Goal: Communication & Community: Answer question/provide support

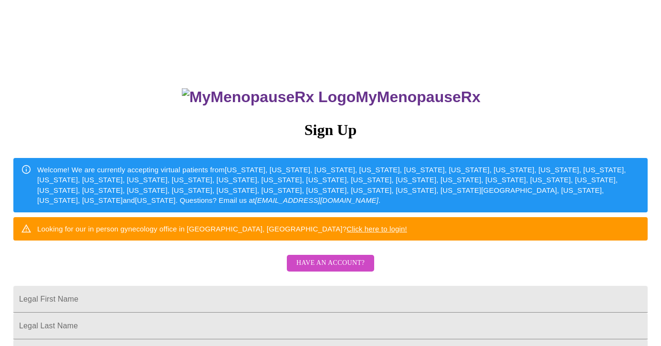
click at [349, 269] on span "Have an account?" at bounding box center [330, 263] width 68 height 12
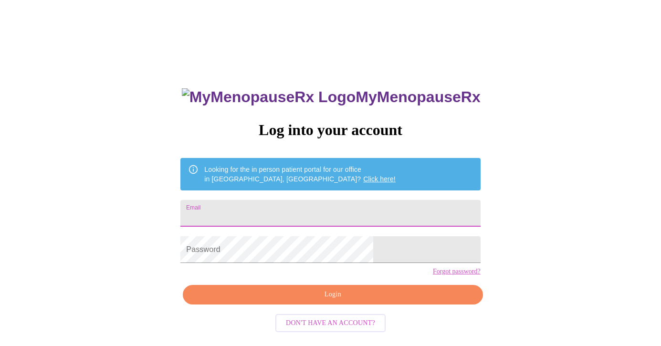
click at [327, 210] on input "Email" at bounding box center [330, 213] width 300 height 27
type input "mcgrassett@gmail.com"
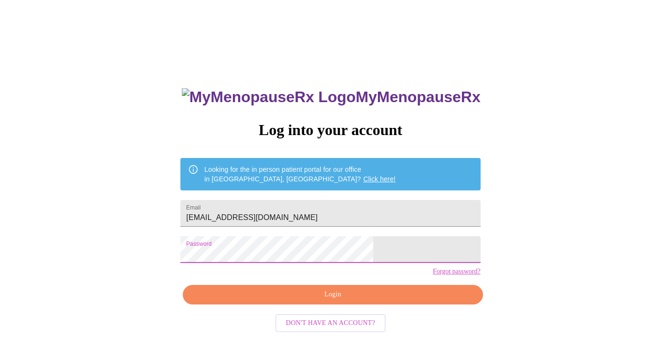
click at [340, 301] on span "Login" at bounding box center [333, 295] width 278 height 12
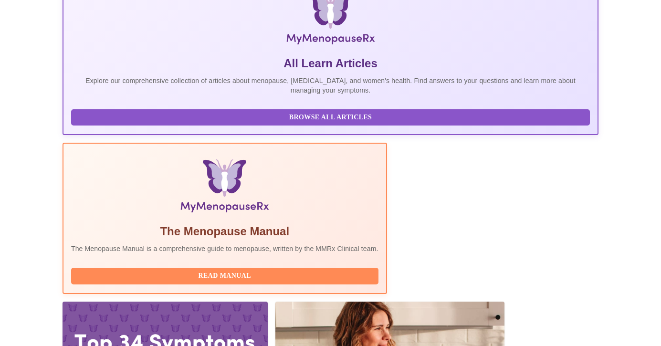
scroll to position [176, 0]
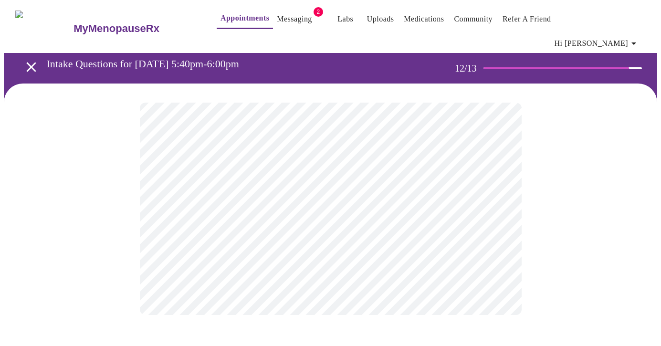
click at [498, 194] on body "MyMenopauseRx Appointments Messaging 2 Labs Uploads Medications Community Refer…" at bounding box center [330, 169] width 653 height 330
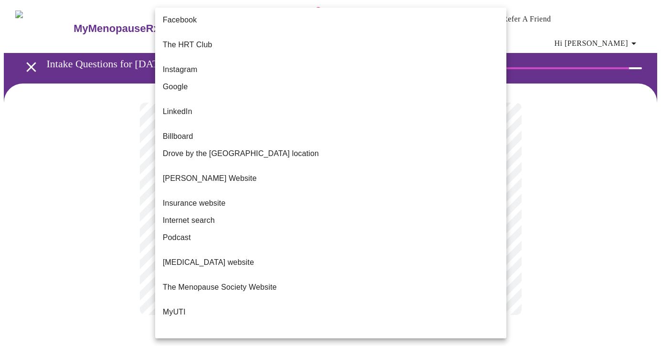
click at [401, 84] on li "Google" at bounding box center [330, 86] width 351 height 17
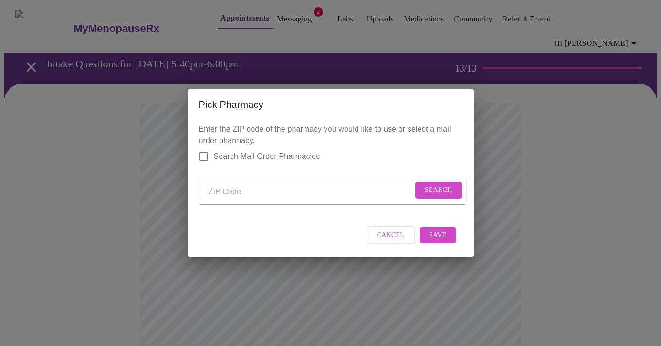
click at [212, 192] on input "Send a message to your care team" at bounding box center [310, 191] width 204 height 15
type input "03110"
click at [435, 186] on span "Search" at bounding box center [439, 190] width 28 height 12
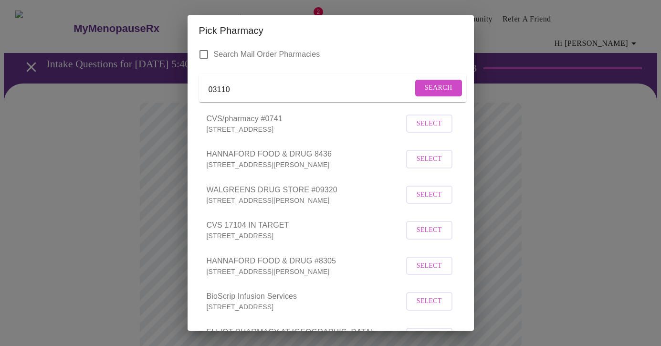
scroll to position [34, 0]
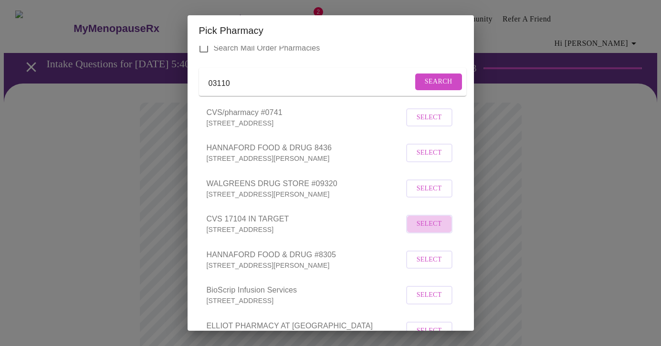
click at [435, 230] on span "Select" at bounding box center [429, 224] width 25 height 12
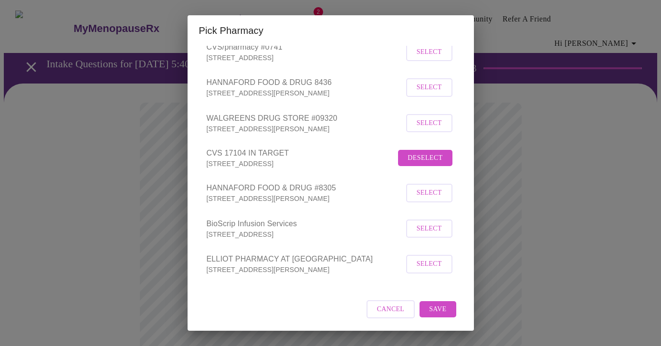
scroll to position [111, 0]
click at [432, 309] on span "Save" at bounding box center [437, 309] width 17 height 12
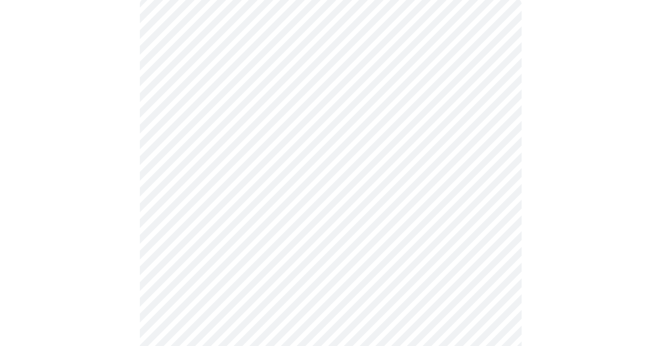
scroll to position [104, 0]
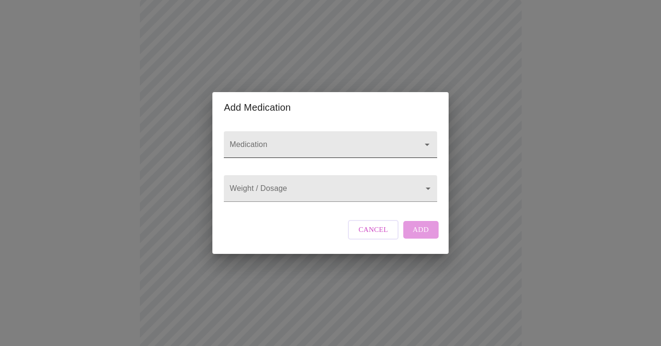
click at [425, 139] on icon "Open" at bounding box center [426, 144] width 11 height 11
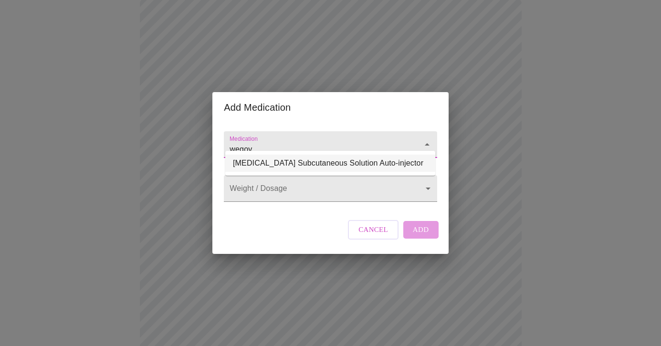
click at [394, 160] on li "Wegovy Subcutaneous Solution Auto-injector" at bounding box center [330, 163] width 210 height 17
type input "Wegovy Subcutaneous Solution Auto-injector"
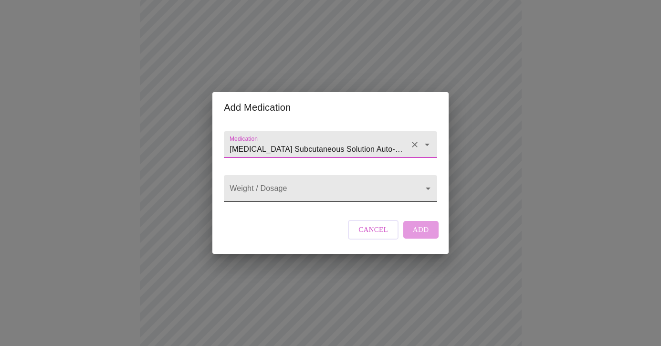
click at [372, 188] on body "MyMenopauseRx Appointments Messaging 2 Labs Uploads Medications Community Refer…" at bounding box center [330, 263] width 653 height 728
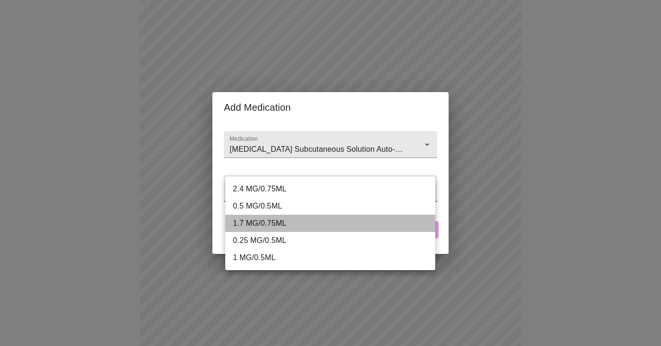
click at [337, 218] on li "1.7 MG/0.75ML" at bounding box center [330, 223] width 210 height 17
type input "1.7 MG/0.75ML"
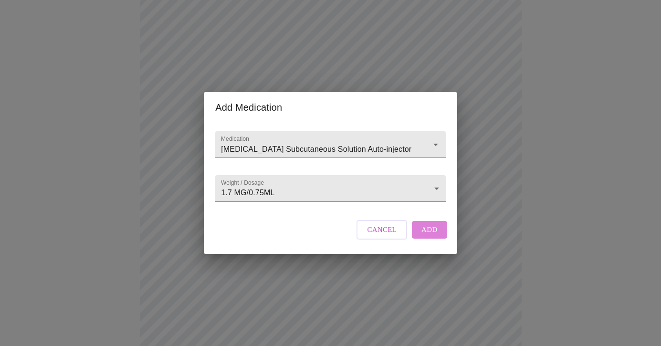
click at [421, 236] on span "Add" at bounding box center [429, 229] width 16 height 12
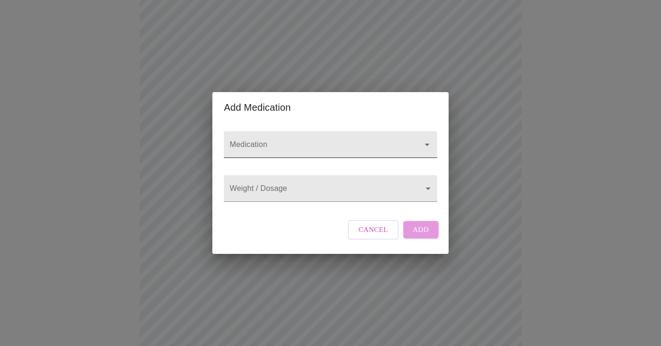
click at [296, 142] on input "Medication" at bounding box center [317, 149] width 178 height 18
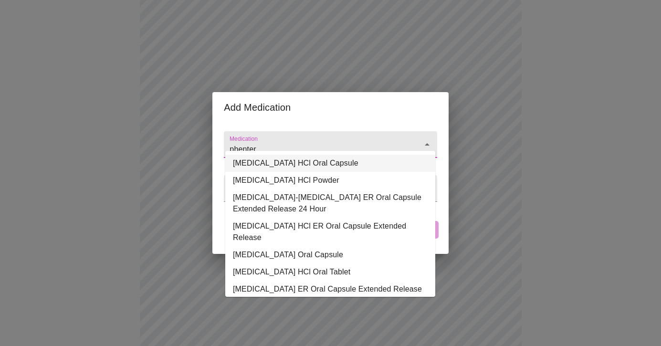
click at [311, 164] on li "Phentermine HCl Oral Capsule" at bounding box center [330, 163] width 210 height 17
type input "Phentermine HCl Oral Capsule"
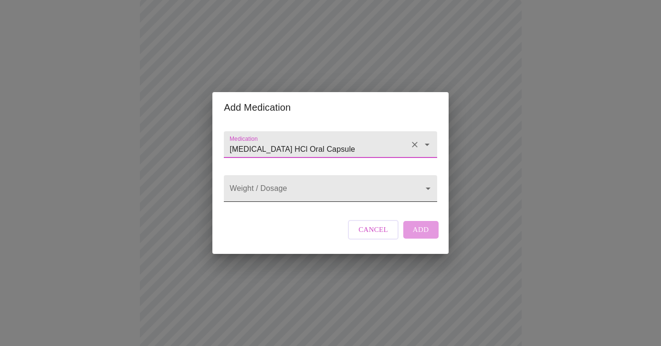
click at [284, 186] on body "MyMenopauseRx Appointments Messaging 2 Labs Uploads Medications Community Refer…" at bounding box center [330, 273] width 653 height 749
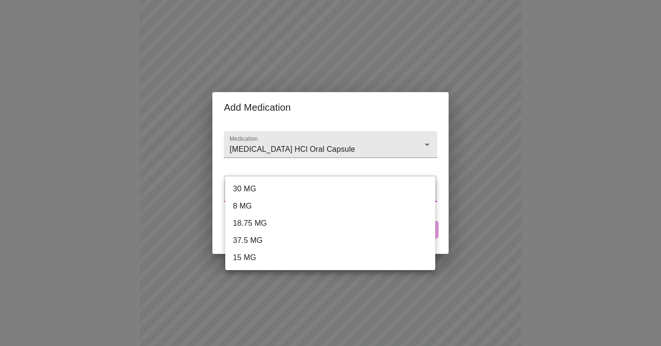
click at [260, 238] on li "37.5 MG" at bounding box center [330, 240] width 210 height 17
type input "37.5 MG"
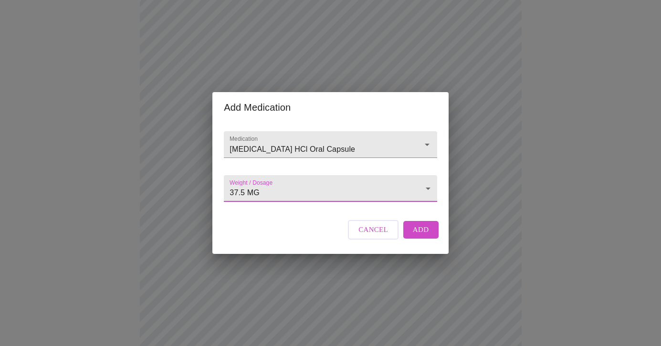
click at [417, 236] on span "Add" at bounding box center [421, 229] width 16 height 12
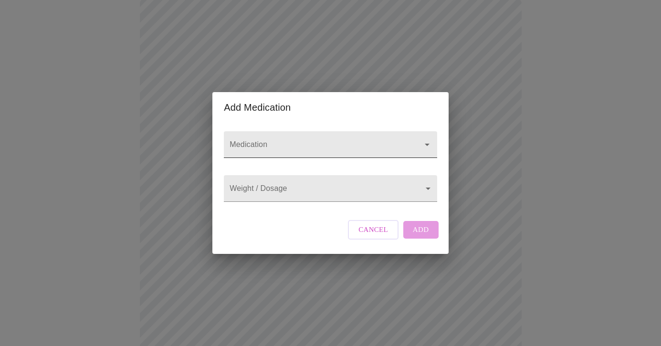
click at [257, 140] on input "Medication" at bounding box center [317, 149] width 178 height 18
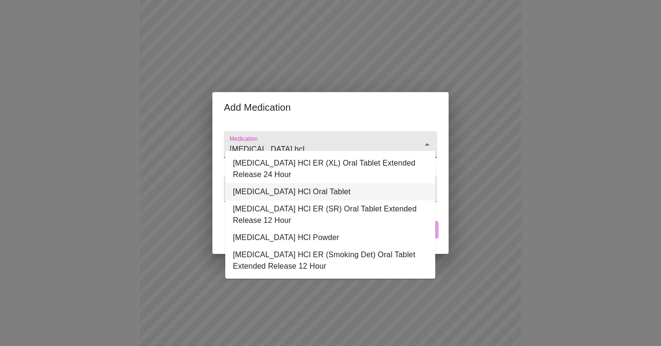
click at [284, 192] on li "buPROPion HCl Oral Tablet" at bounding box center [330, 191] width 210 height 17
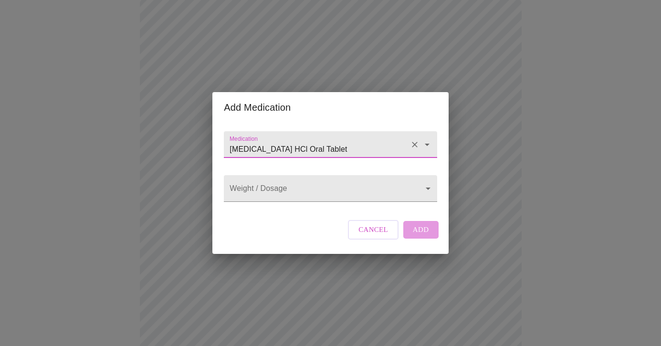
click at [284, 192] on body "MyMenopauseRx Appointments Messaging 2 Labs Uploads Medications Community Refer…" at bounding box center [330, 291] width 653 height 784
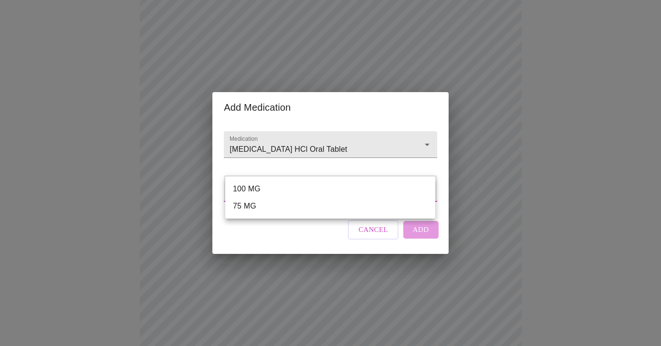
click at [422, 135] on div at bounding box center [330, 173] width 661 height 346
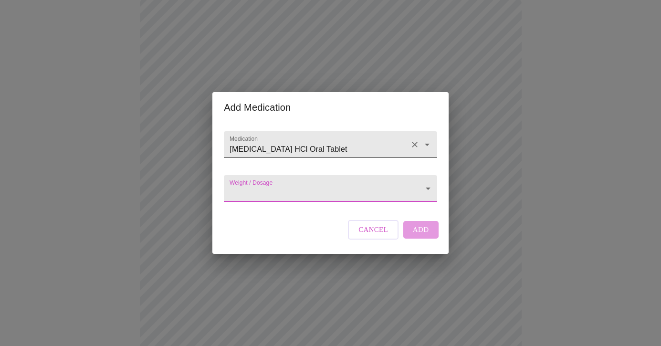
click at [362, 142] on input "buPROPion HCl Oral Tablet" at bounding box center [317, 149] width 178 height 18
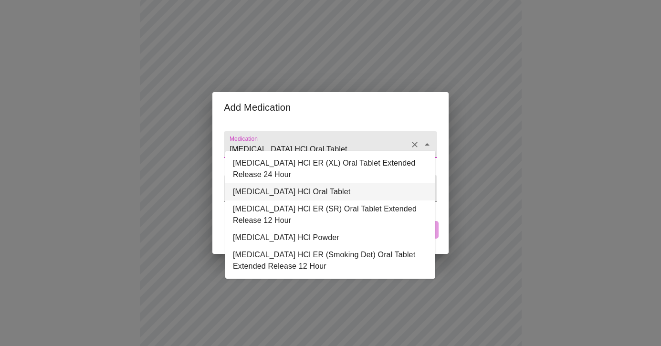
click at [362, 142] on input "buPROPion HCl Oral Tablet" at bounding box center [317, 149] width 178 height 18
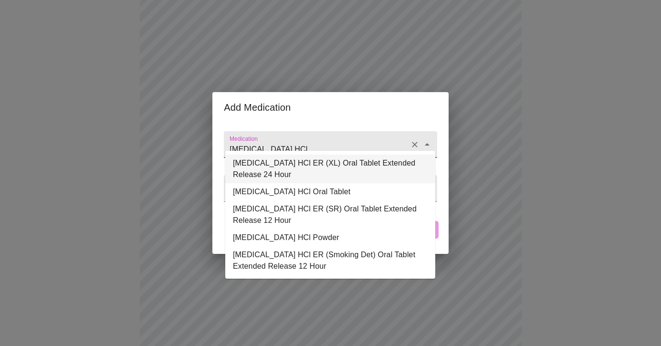
click at [335, 161] on li "buPROPion HCl ER (XL) Oral Tablet Extended Release 24 Hour" at bounding box center [330, 169] width 210 height 29
type input "buPROPion HCl ER (XL) Oral Tablet Extended Release 24 Hour"
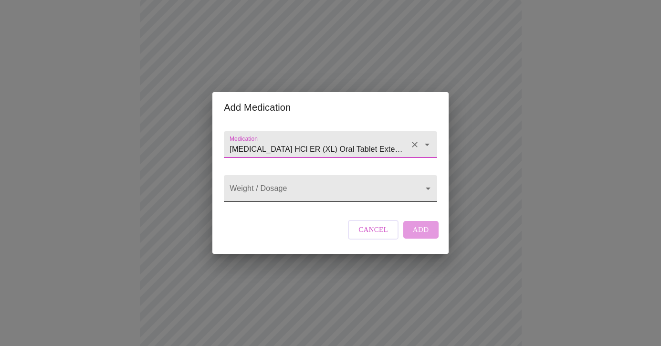
click at [297, 195] on body "MyMenopauseRx Appointments Messaging 2 Labs Uploads Medications Community Refer…" at bounding box center [330, 291] width 653 height 784
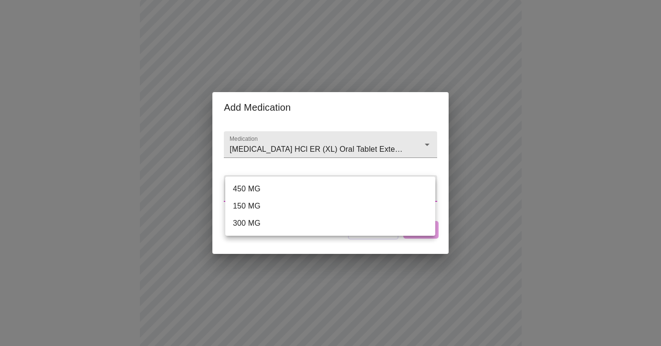
click at [257, 224] on li "300 MG" at bounding box center [330, 223] width 210 height 17
type input "300 MG"
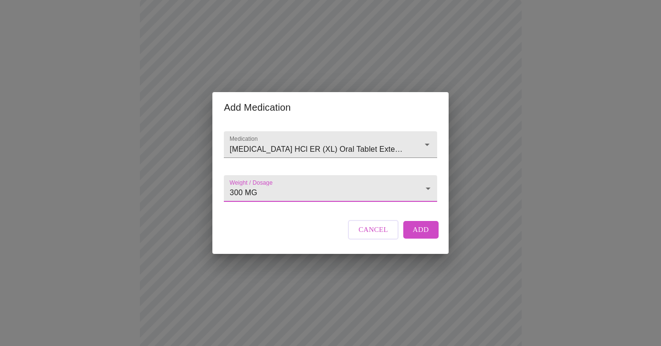
click at [419, 236] on span "Add" at bounding box center [421, 229] width 16 height 12
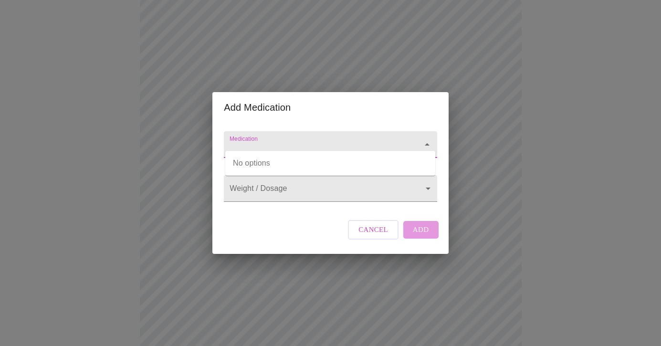
click at [289, 140] on input "Medication" at bounding box center [317, 149] width 178 height 18
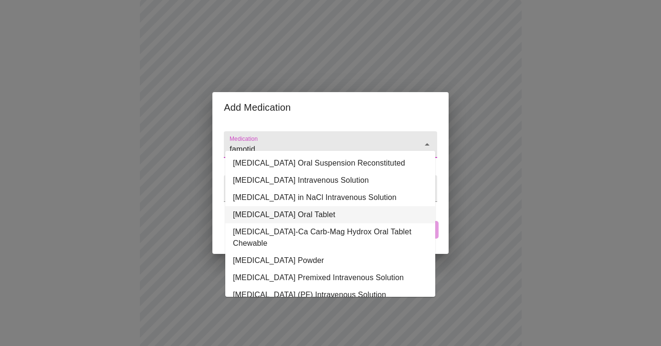
click at [301, 209] on li "Famotidine Oral Tablet" at bounding box center [330, 214] width 210 height 17
type input "Famotidine Oral Tablet"
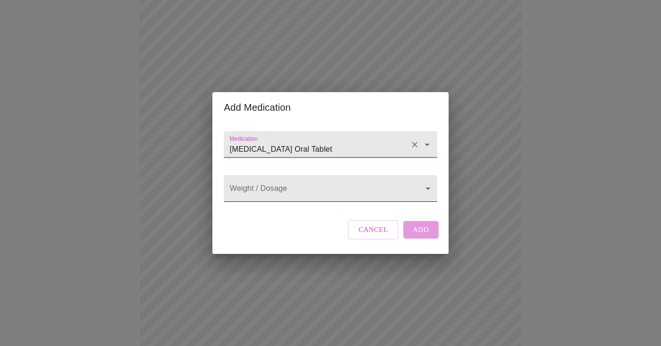
click at [304, 192] on body "MyMenopauseRx Appointments Messaging 2 Labs Uploads Medications Community Refer…" at bounding box center [330, 309] width 653 height 820
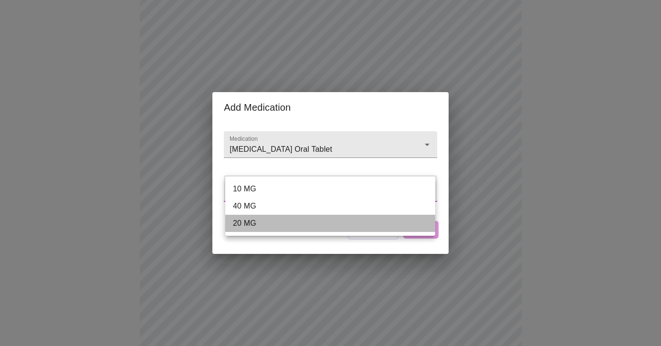
click at [252, 219] on li "20 MG" at bounding box center [330, 223] width 210 height 17
type input "20 MG"
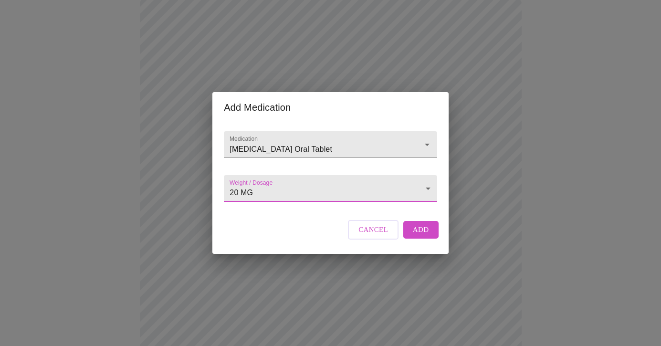
click at [418, 236] on span "Add" at bounding box center [421, 229] width 16 height 12
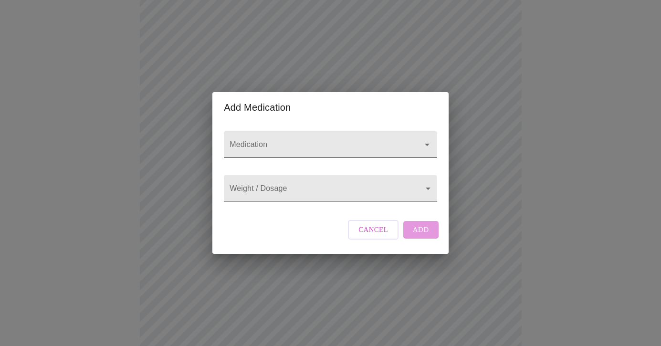
click at [266, 141] on input "Medication" at bounding box center [317, 149] width 178 height 18
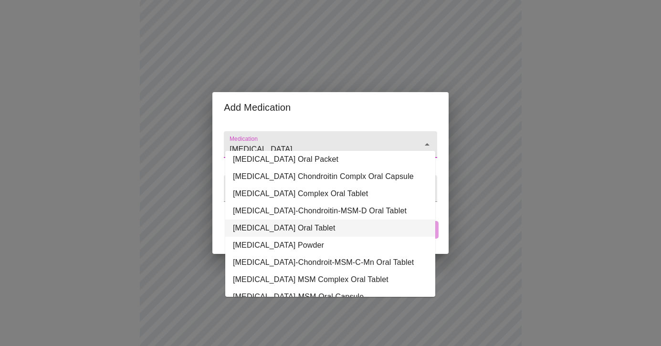
scroll to position [59, 0]
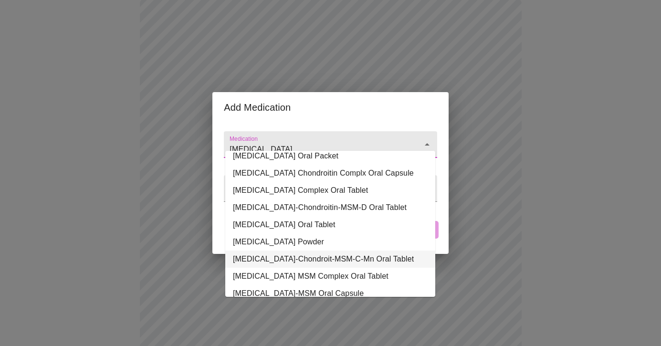
click at [358, 260] on li "Glucosamine-Chondroit-MSM-C-Mn Oral Tablet" at bounding box center [330, 258] width 210 height 17
type input "Glucosamine-Chondroit-MSM-C-Mn Oral Tablet"
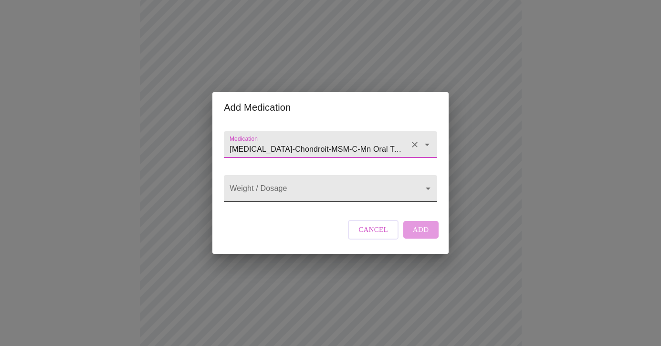
click at [329, 188] on body "MyMenopauseRx Appointments Messaging 2 Labs Uploads Medications Community Refer…" at bounding box center [330, 326] width 653 height 855
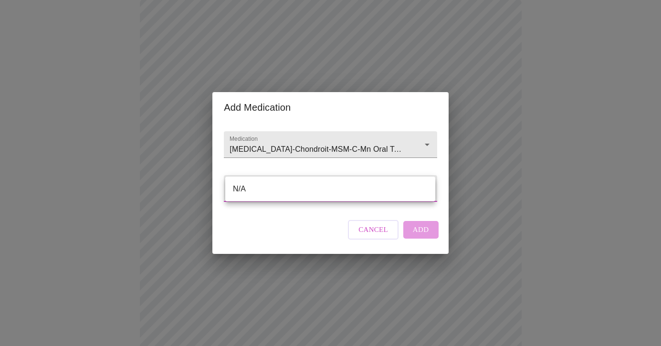
click at [329, 188] on li "N/A" at bounding box center [330, 188] width 210 height 17
type input "N/A"
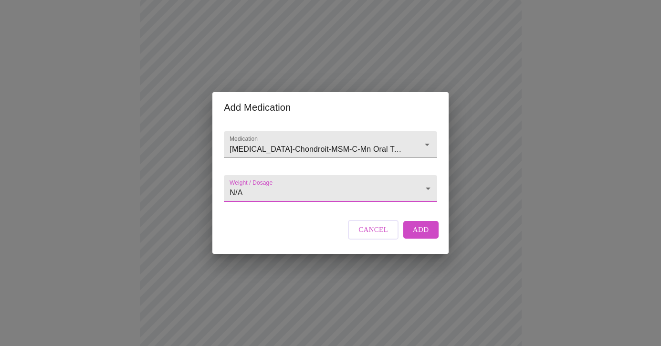
click at [417, 236] on span "Add" at bounding box center [421, 229] width 16 height 12
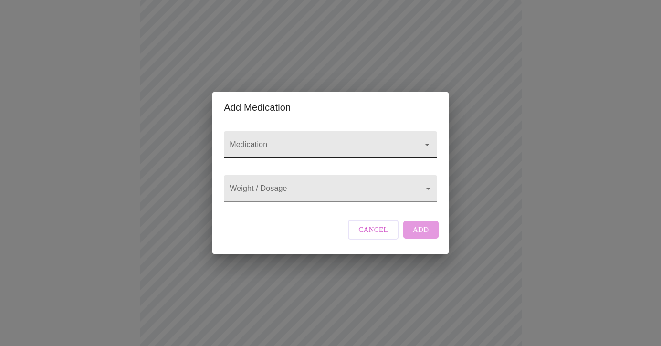
click at [253, 145] on input "Medication" at bounding box center [317, 149] width 178 height 18
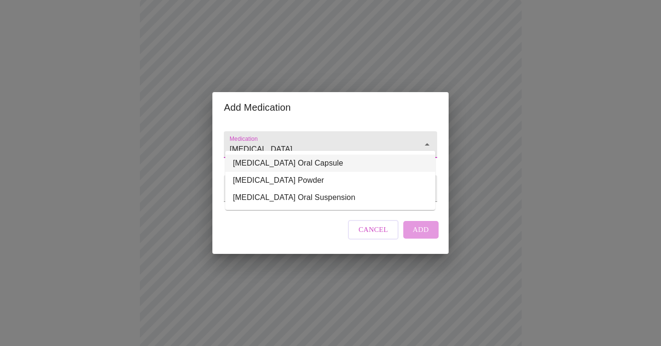
click at [266, 156] on li "Zonisamide Oral Capsule" at bounding box center [330, 163] width 210 height 17
type input "Zonisamide Oral Capsule"
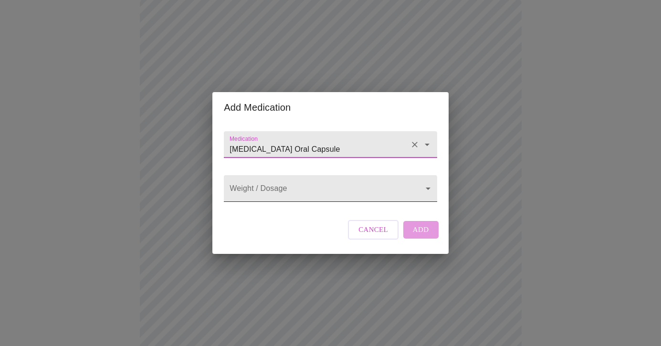
click at [264, 186] on body "MyMenopauseRx Appointments Messaging 2 Labs Uploads Medications Community Refer…" at bounding box center [330, 344] width 653 height 890
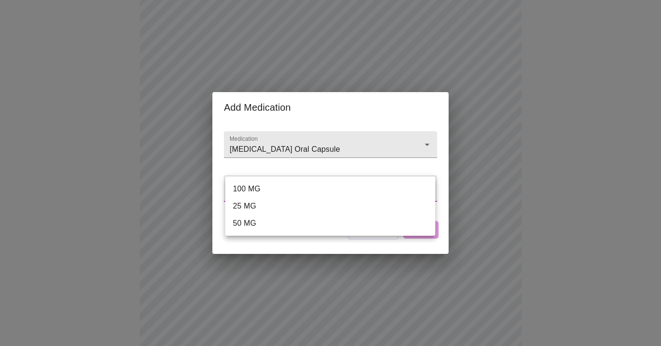
click at [258, 188] on li "100 MG" at bounding box center [330, 188] width 210 height 17
type input "100 MG"
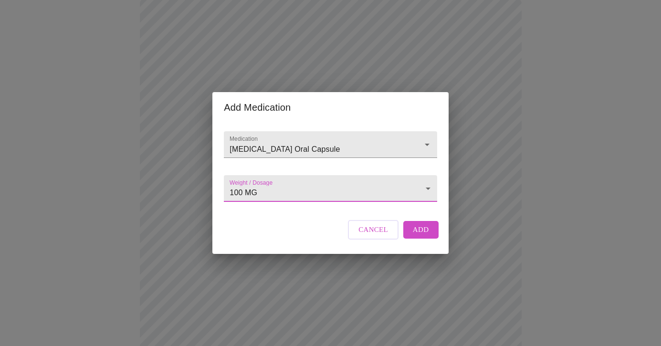
click at [415, 236] on span "Add" at bounding box center [421, 229] width 16 height 12
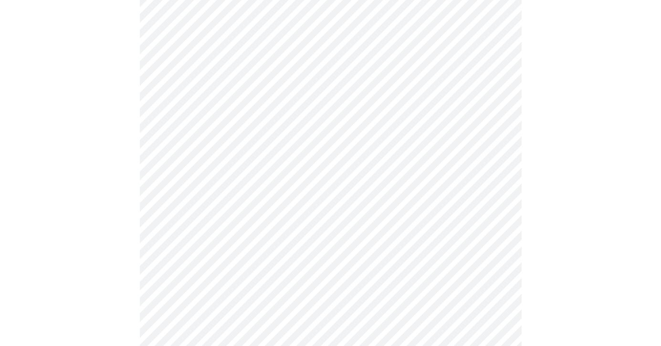
scroll to position [200, 0]
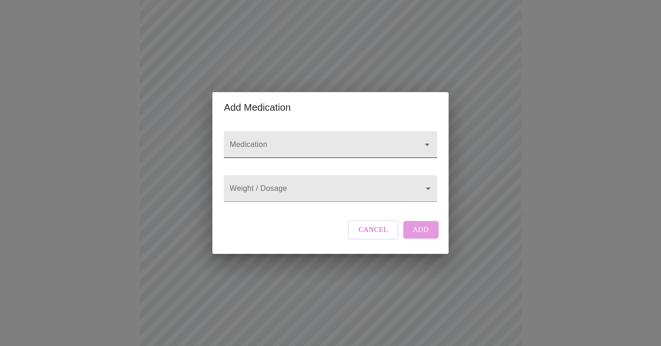
click at [295, 140] on input "Medication" at bounding box center [317, 149] width 178 height 18
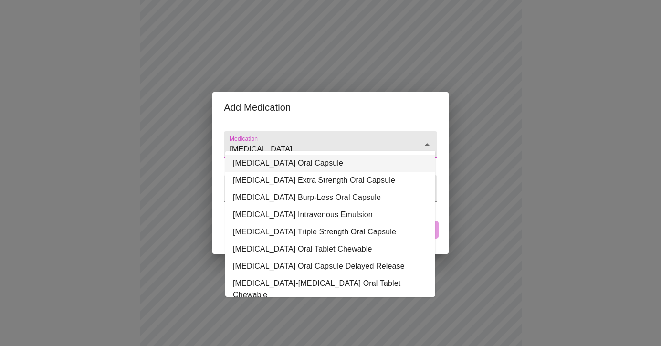
click at [293, 163] on li "Fish Oil Oral Capsule" at bounding box center [330, 163] width 210 height 17
type input "Fish Oil Oral Capsule"
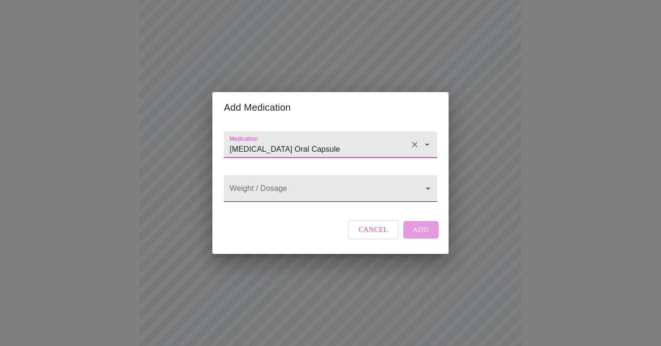
click at [290, 190] on body "MyMenopauseRx Appointments Messaging 2 Labs Uploads Medications Community Refer…" at bounding box center [330, 266] width 653 height 926
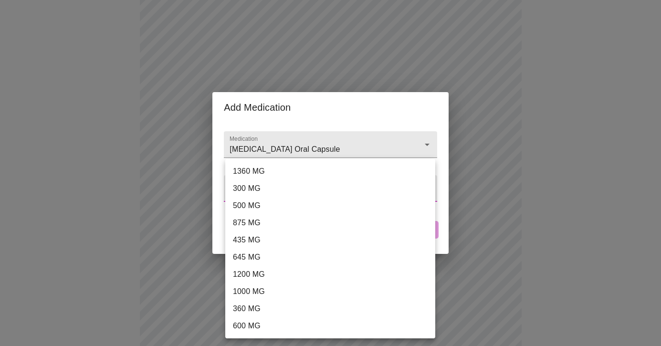
click at [256, 273] on li "1200 MG" at bounding box center [330, 274] width 210 height 17
type input "1200 MG"
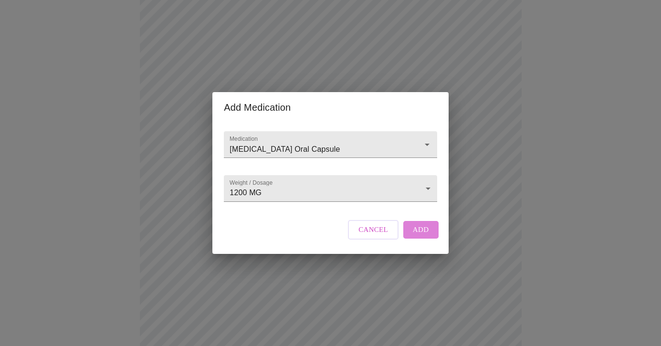
click at [428, 236] on button "Add" at bounding box center [420, 229] width 35 height 17
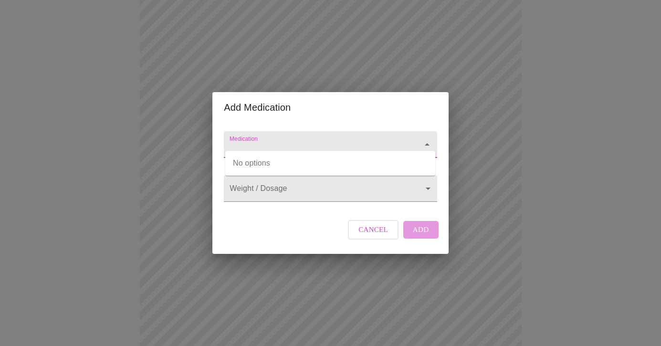
click at [317, 140] on input "Medication" at bounding box center [317, 149] width 178 height 18
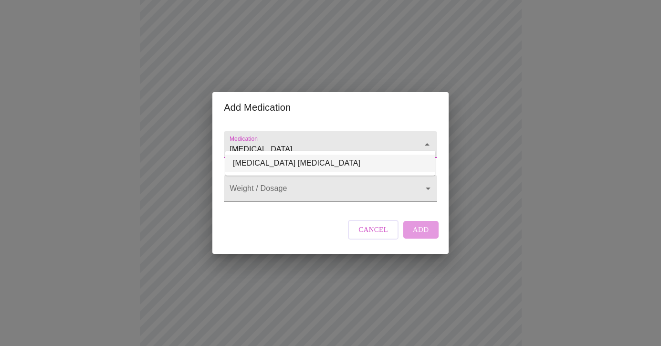
click at [323, 162] on li "Xiidra Ophthalmic Solution" at bounding box center [330, 163] width 210 height 17
type input "Xiidra Ophthalmic Solution"
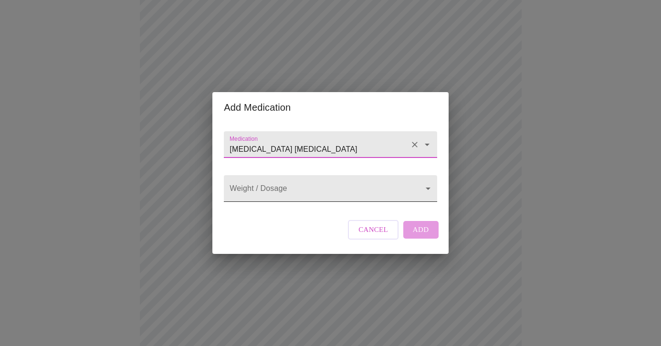
click at [312, 187] on body "MyMenopauseRx Appointments Messaging 2 Labs Uploads Medications Community Refer…" at bounding box center [330, 283] width 653 height 961
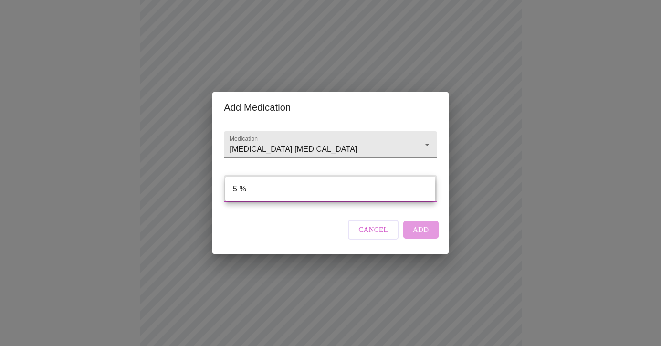
click at [418, 238] on div at bounding box center [330, 173] width 661 height 346
click at [372, 187] on body "MyMenopauseRx Appointments Messaging 2 Labs Uploads Medications Community Refer…" at bounding box center [330, 283] width 653 height 961
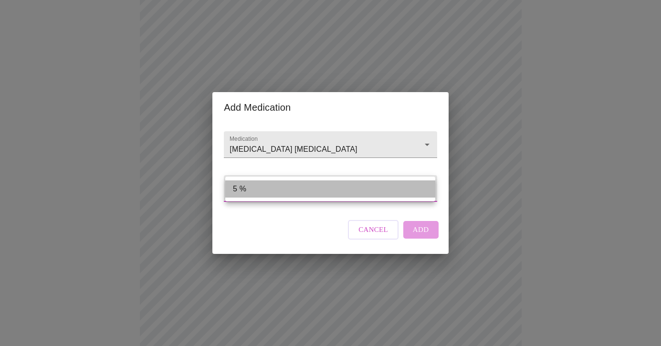
click at [235, 190] on li "5 %" at bounding box center [330, 188] width 210 height 17
type input "5 %"
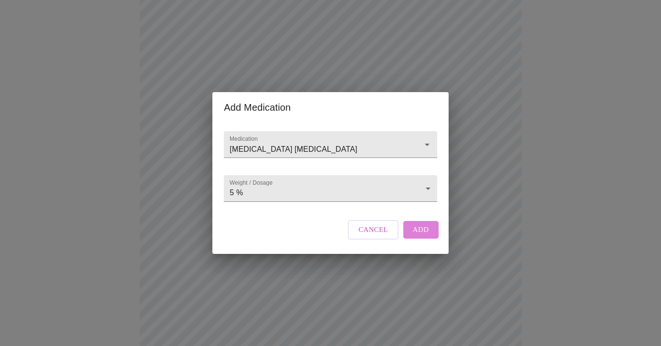
click at [423, 236] on span "Add" at bounding box center [421, 229] width 16 height 12
click at [288, 131] on div at bounding box center [330, 144] width 213 height 27
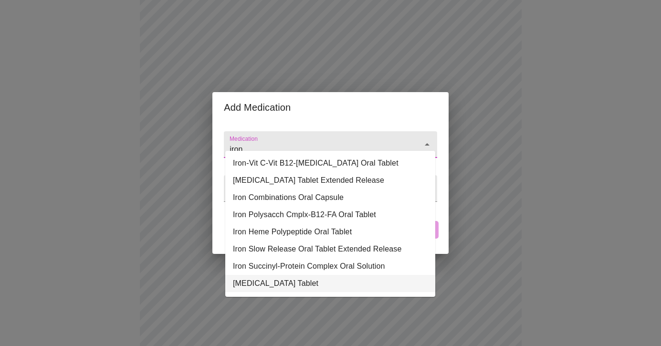
click at [267, 281] on li "Iron Oral Tablet" at bounding box center [330, 283] width 210 height 17
type input "Iron Oral Tablet"
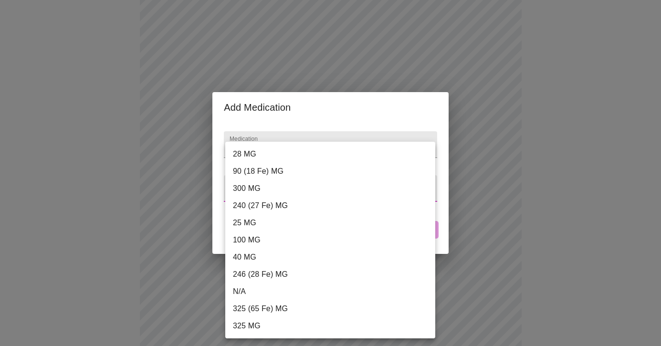
click at [284, 192] on body "MyMenopauseRx Appointments Messaging 2 Labs Uploads Medications Community Refer…" at bounding box center [330, 301] width 653 height 996
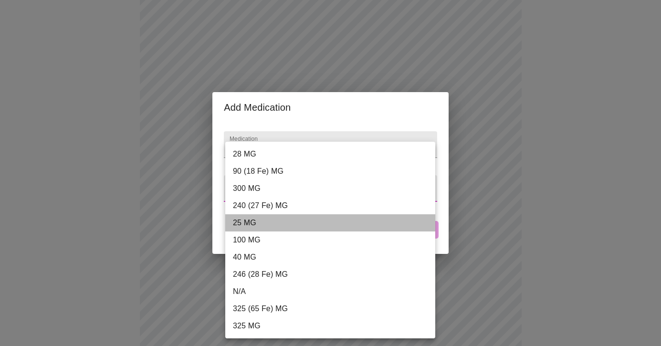
click at [249, 223] on li "25 MG" at bounding box center [330, 222] width 210 height 17
type input "25 MG"
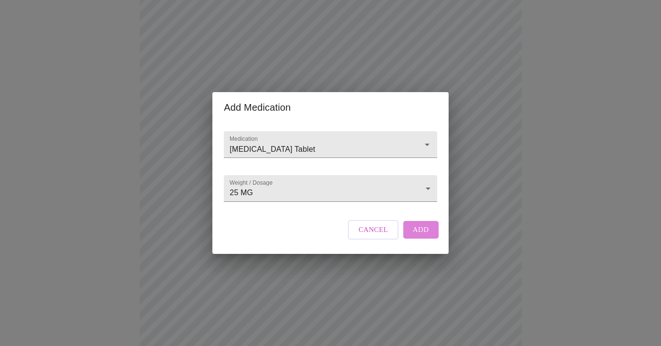
click at [427, 236] on span "Add" at bounding box center [421, 229] width 16 height 12
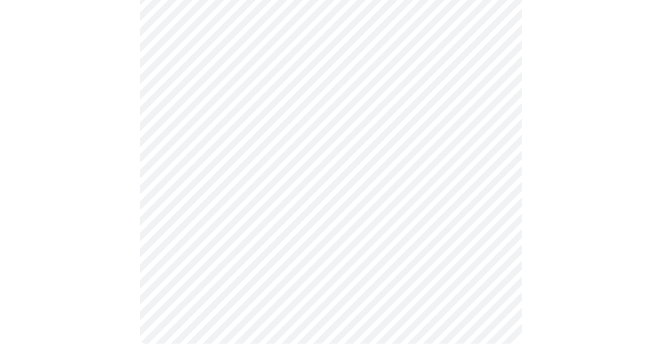
scroll to position [672, 0]
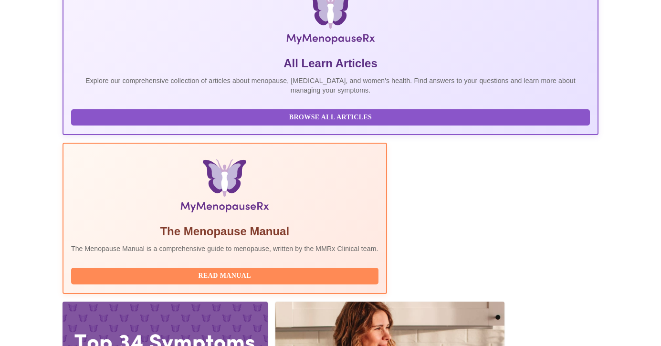
scroll to position [176, 0]
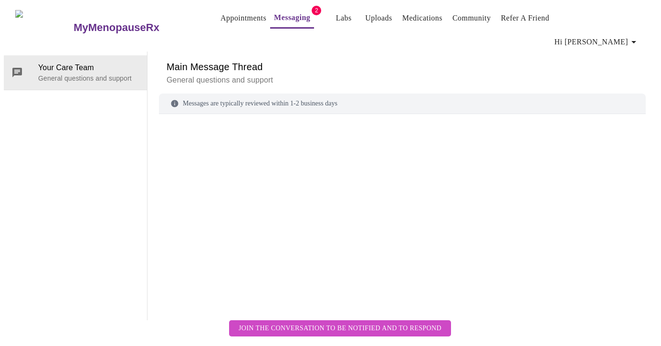
scroll to position [36, 0]
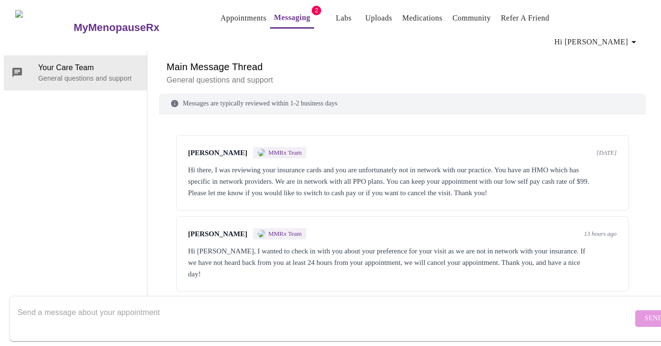
click at [517, 241] on div "Kirsten Johnson MMRx Team 13 hours ago Hi Mary, I wanted to check in with you a…" at bounding box center [402, 253] width 452 height 75
click at [509, 245] on div "Hi [PERSON_NAME], I wanted to check in with you about your preference for your …" at bounding box center [402, 262] width 428 height 34
click at [297, 304] on textarea "Send a message about your appointment" at bounding box center [325, 318] width 615 height 31
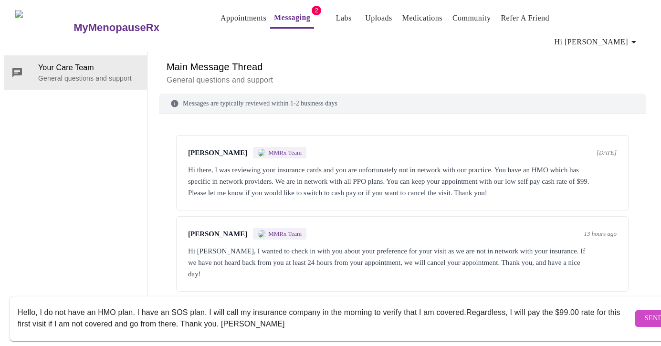
type textarea "Hello, I do not have an HMO plan. I have an SOS plan. I will call my insurance …"
click at [645, 313] on span "Send" at bounding box center [654, 319] width 18 height 12
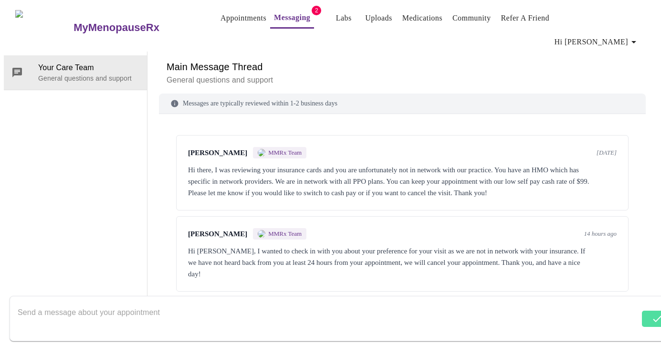
scroll to position [44, 0]
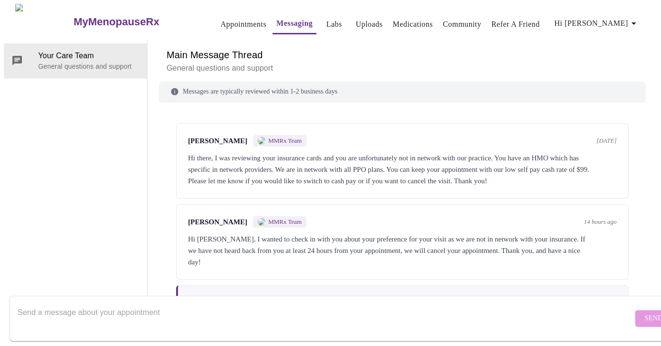
scroll to position [44, 0]
